Goal: Understand process/instructions

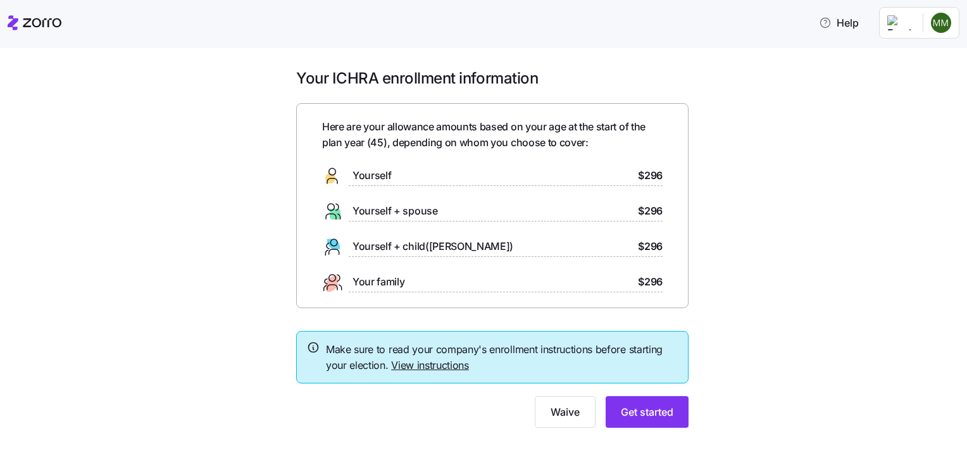
click at [435, 366] on link "View instructions" at bounding box center [430, 365] width 78 height 13
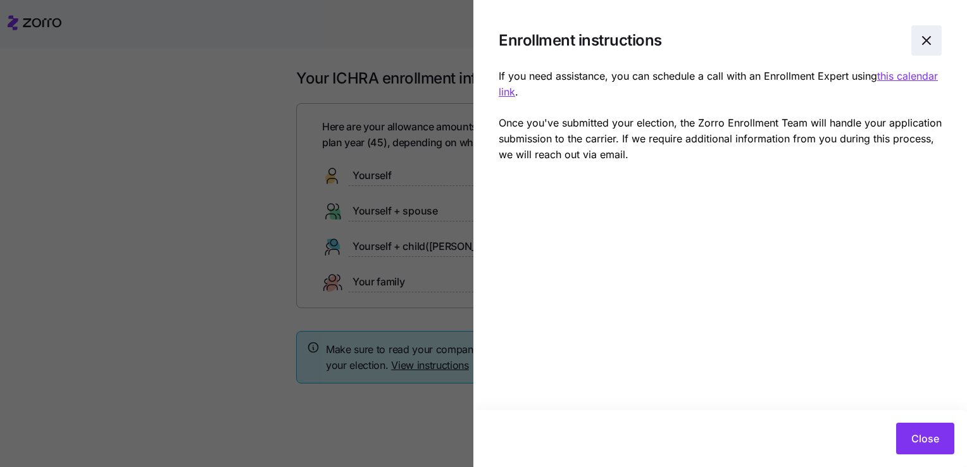
click at [924, 40] on icon "button" at bounding box center [926, 40] width 15 height 15
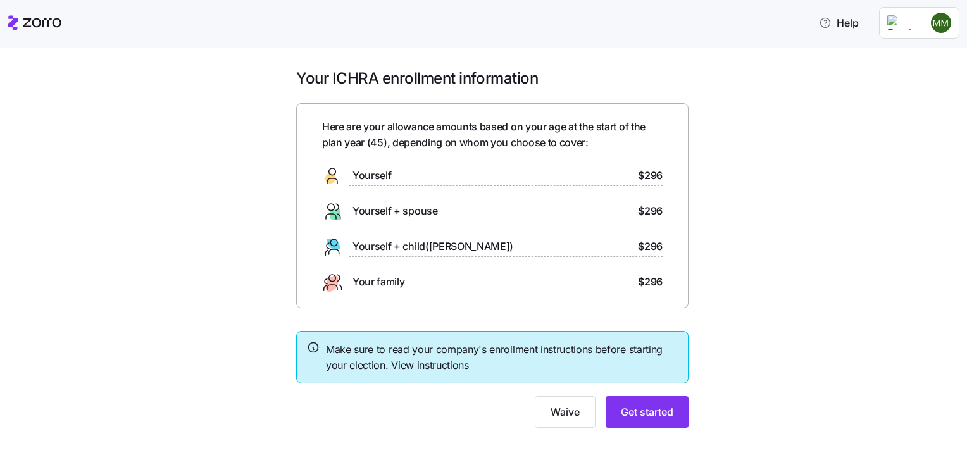
click at [427, 361] on link "View instructions" at bounding box center [430, 365] width 78 height 13
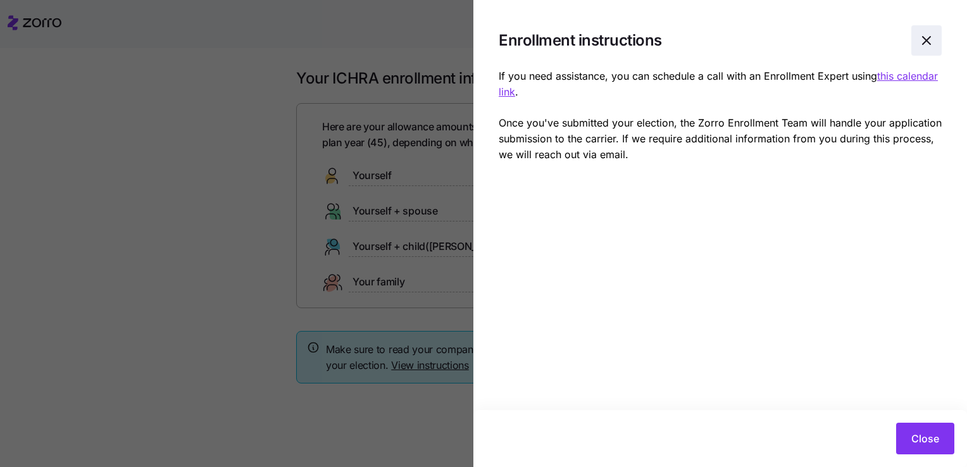
click at [919, 42] on icon "button" at bounding box center [926, 40] width 15 height 15
